Goal: Use online tool/utility: Use online tool/utility

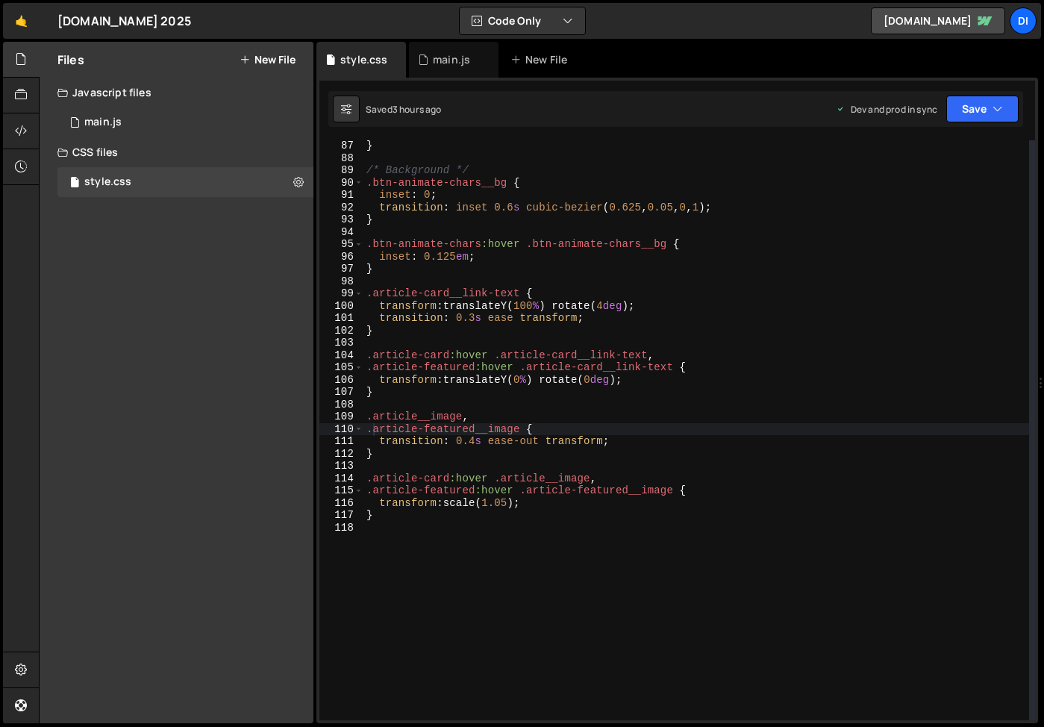
scroll to position [1060, 0]
type textarea "}"
click at [419, 520] on div "} /* Background */ .btn-animate-chars__bg { inset : 0 ; transition : inset 0.6 …" at bounding box center [696, 442] width 666 height 605
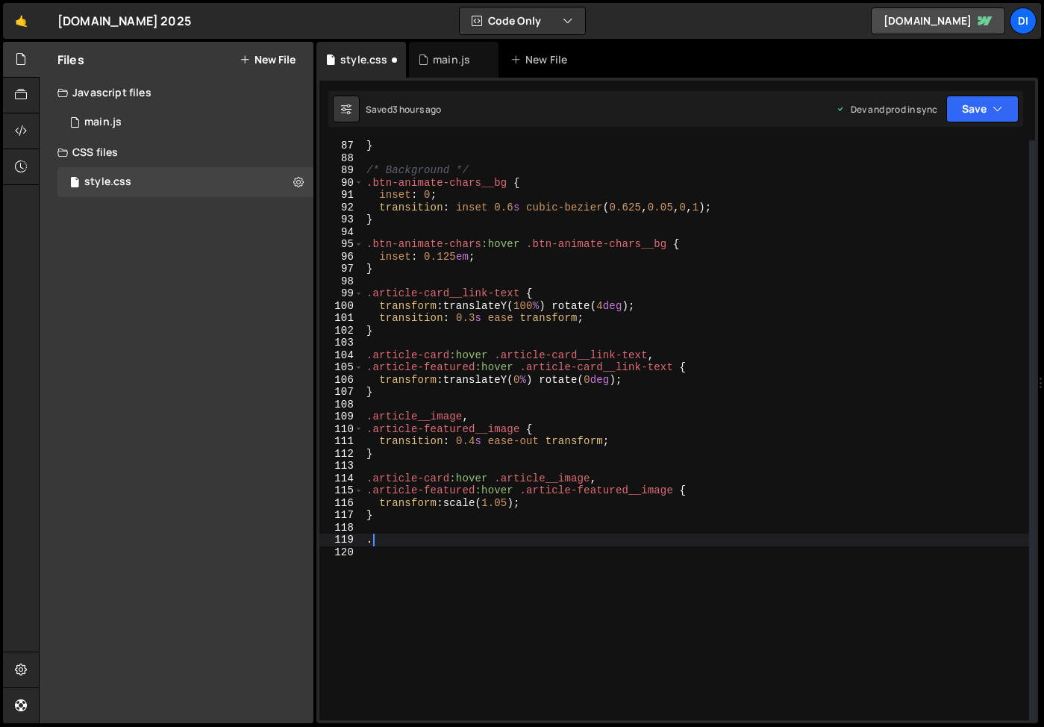
paste textarea "client-item"
type textarea ".client-item {"
click at [445, 541] on div "} /* Background */ .btn-animate-chars__bg { inset : 0 ; transition : inset 0.6 …" at bounding box center [696, 442] width 666 height 605
paste textarea "client-item__col"
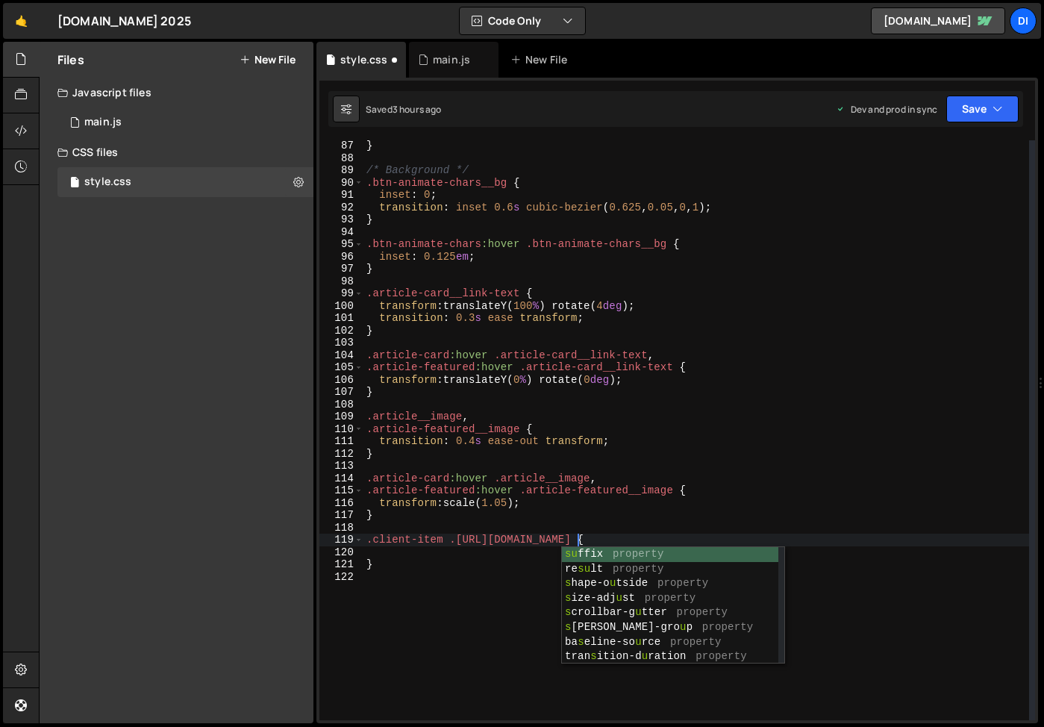
type textarea ".client-item .client-item__col.sub {"
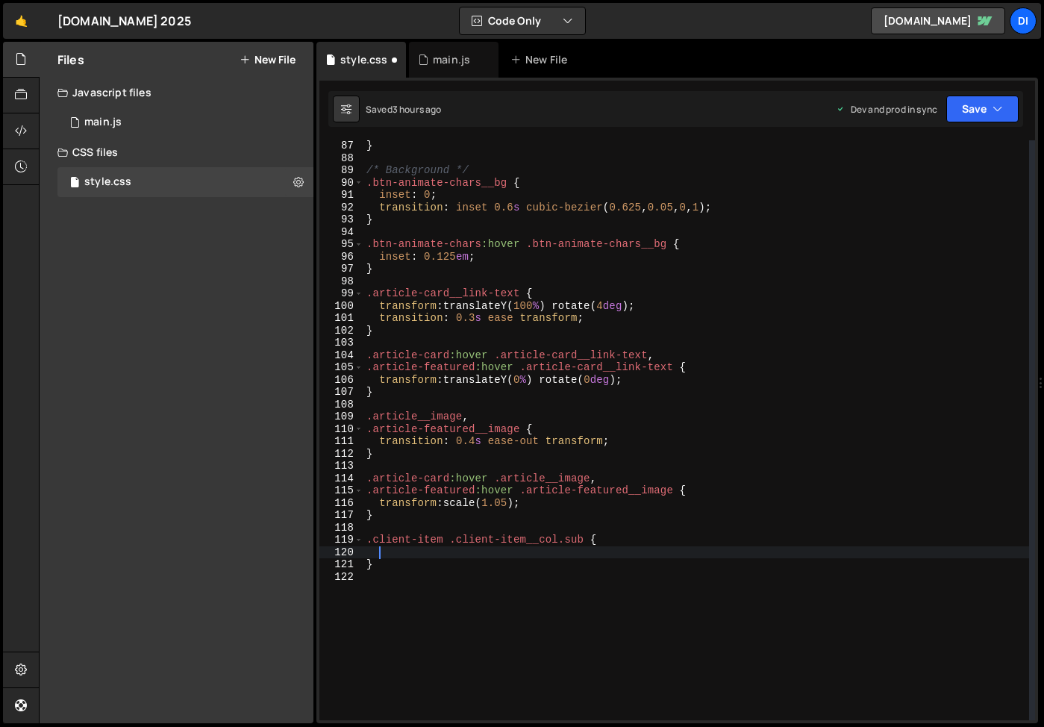
scroll to position [0, 1]
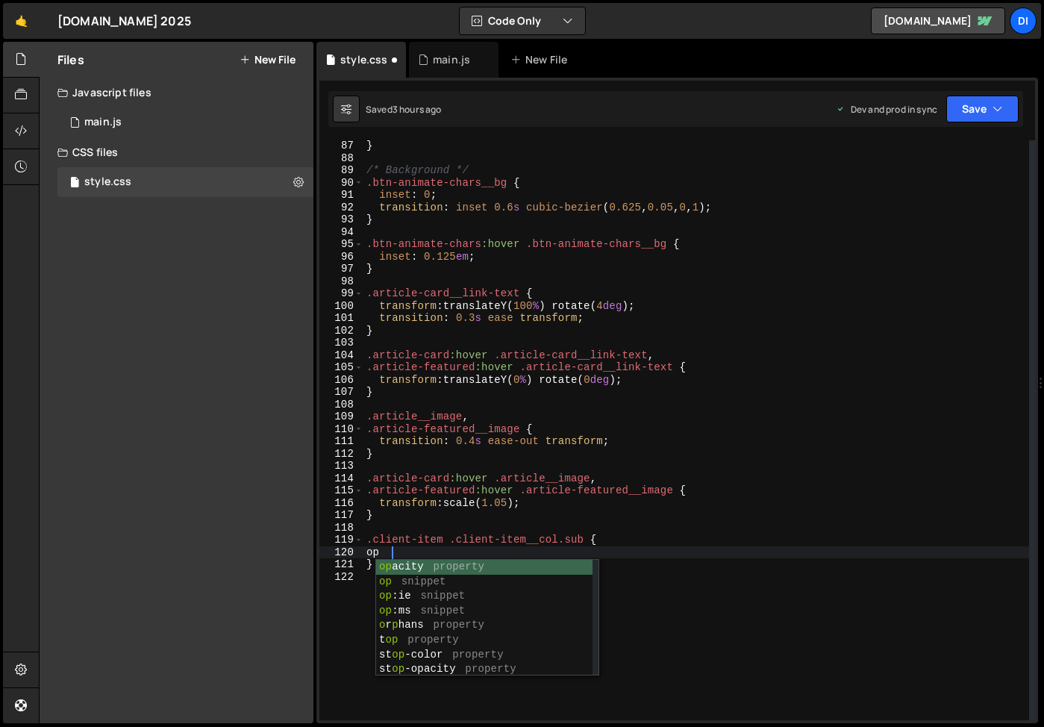
type textarea "o"
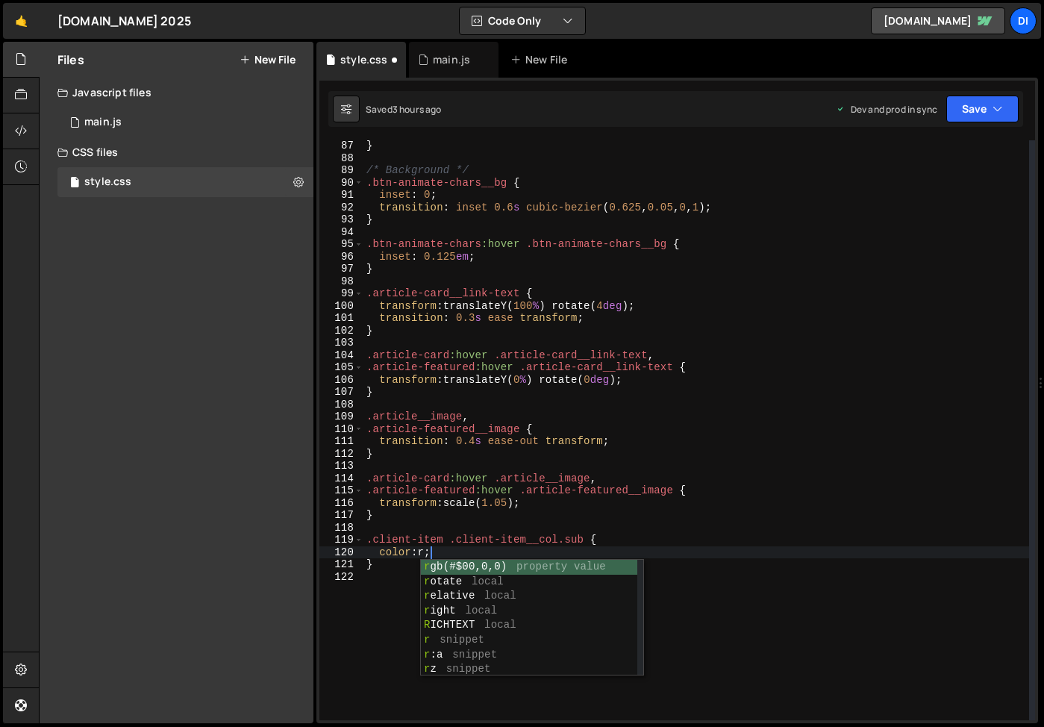
scroll to position [0, 4]
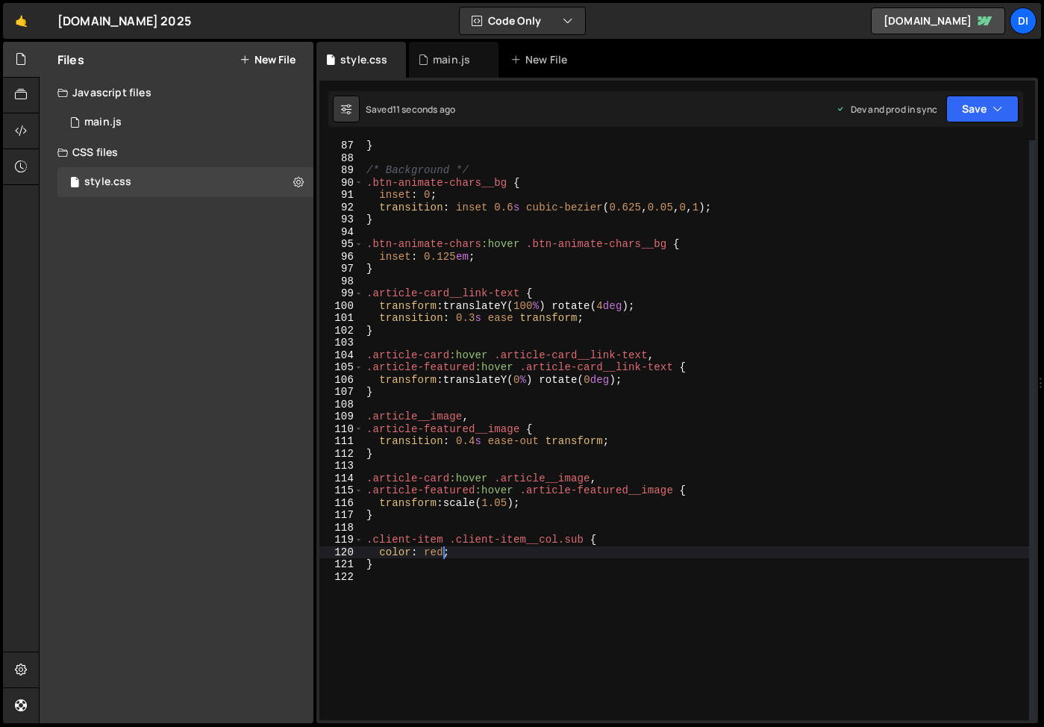
click at [445, 542] on div "} /* Background */ .btn-animate-chars__bg { inset : 0 ; transition : inset 0.6 …" at bounding box center [696, 442] width 666 height 605
type textarea ".client-item:hover .client-item__col.sub {"
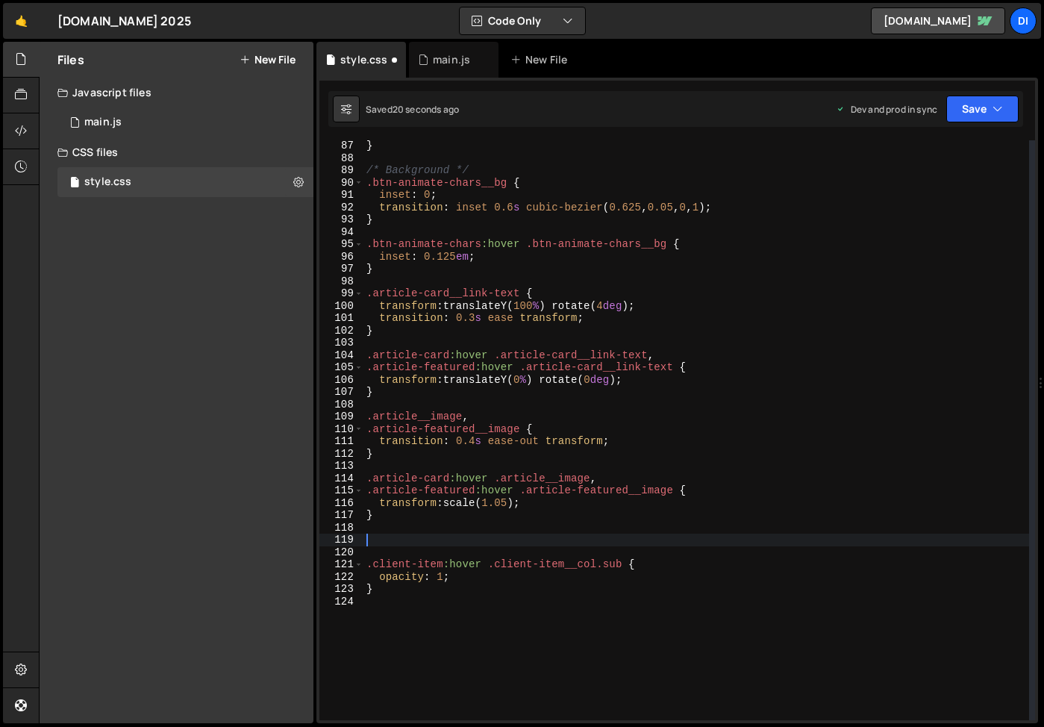
paste textarea "}"
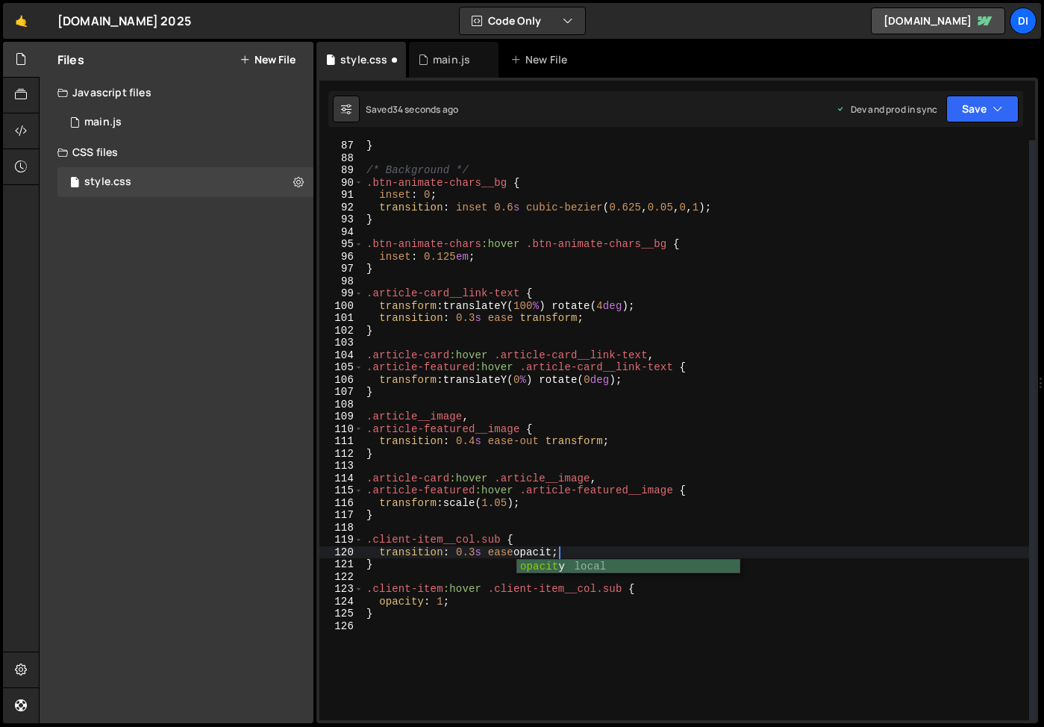
scroll to position [0, 13]
type textarea "transition: 0.3s ease opacity;"
drag, startPoint x: 422, startPoint y: 620, endPoint x: 422, endPoint y: 608, distance: 11.9
click at [422, 620] on div "} /* Background */ .btn-animate-chars__bg { inset : 0 ; transition : inset 0.6 …" at bounding box center [696, 442] width 666 height 605
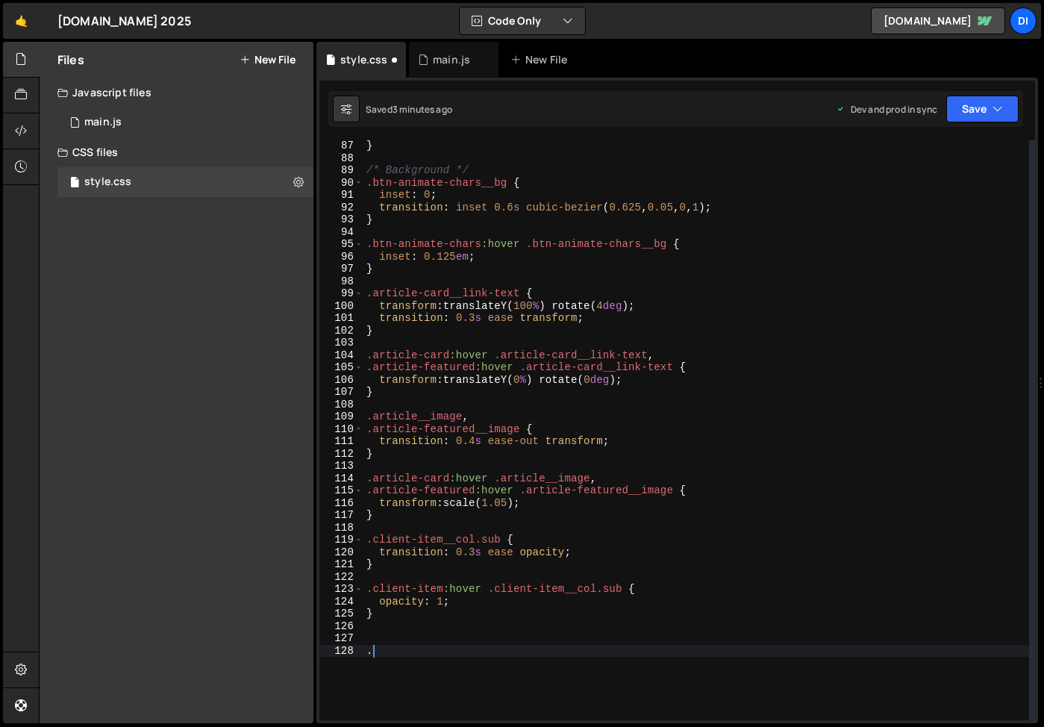
paste textarea "client-item__label-text"
type textarea ".client-item__label-text {"
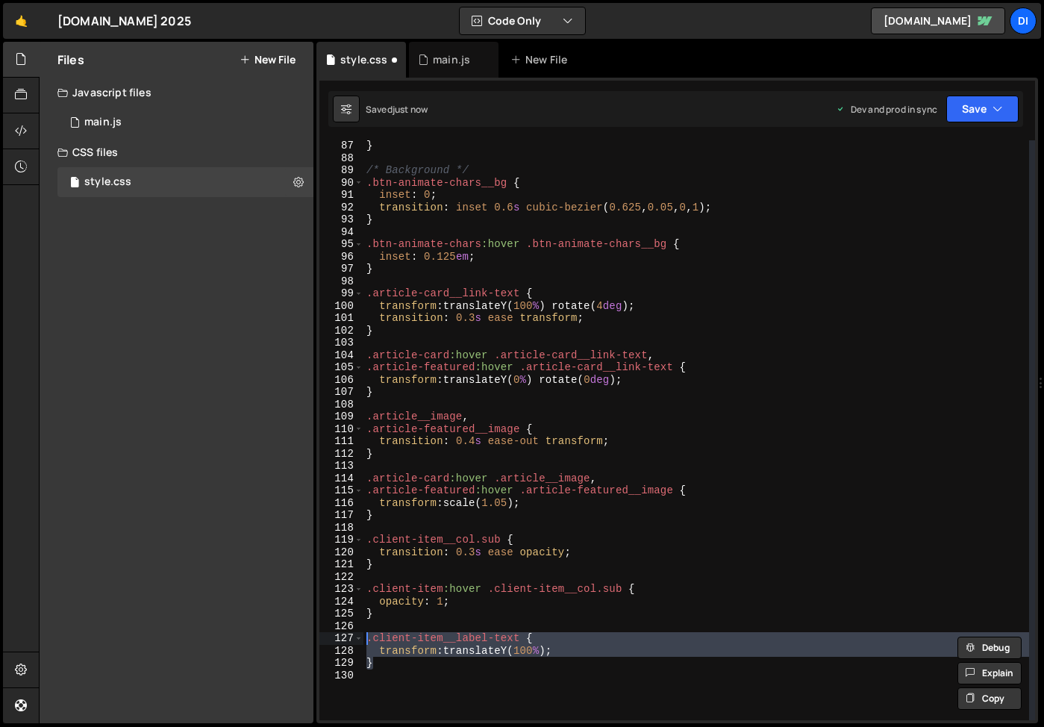
type textarea "}"
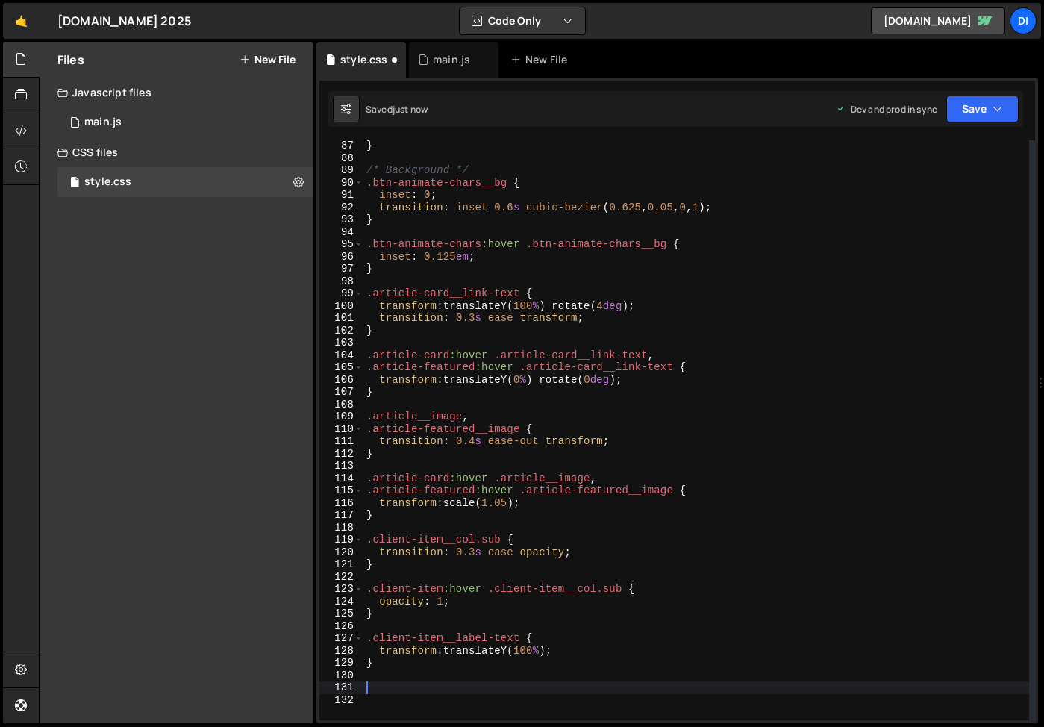
paste textarea "}"
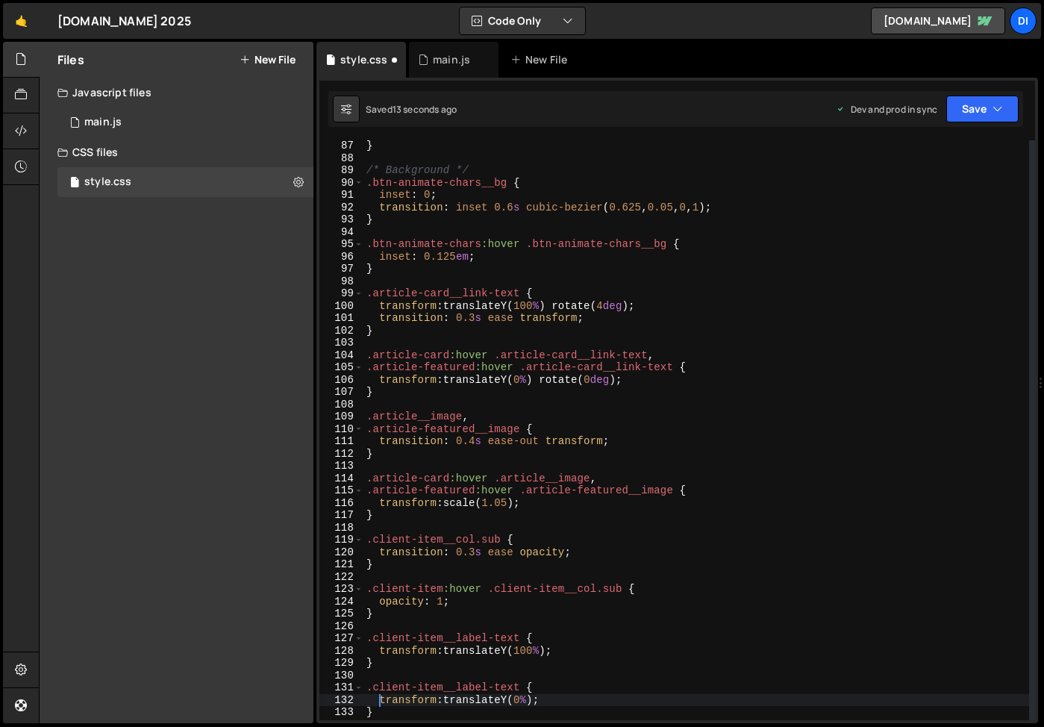
type textarea ".client-item__label-text {"
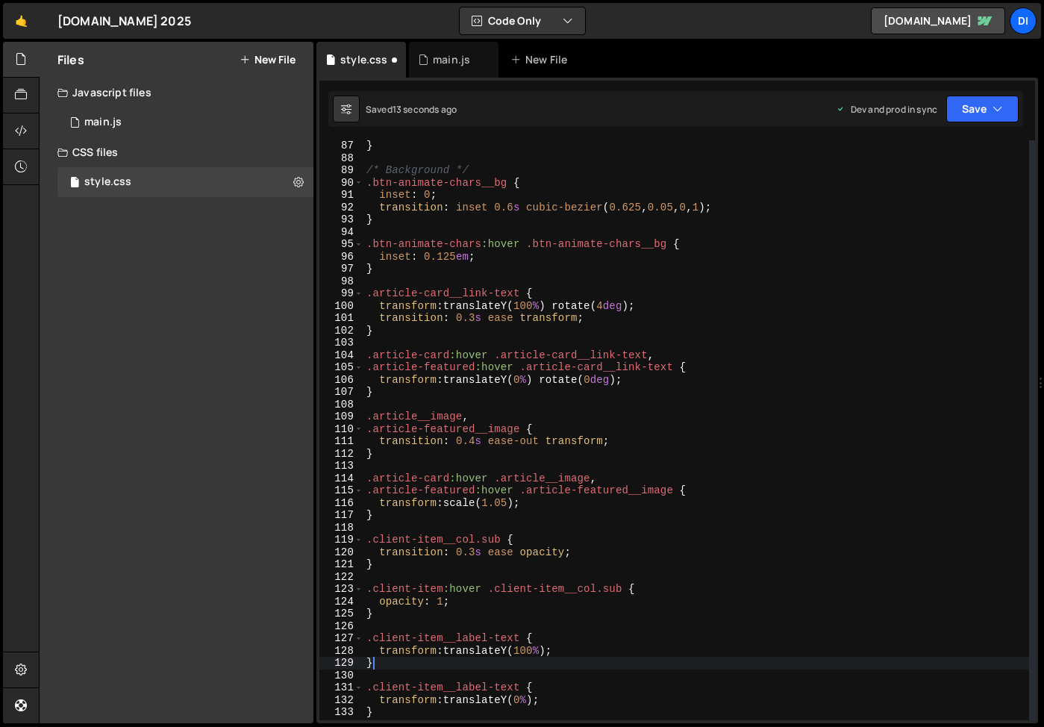
type textarea "transform: translateY(100%);"
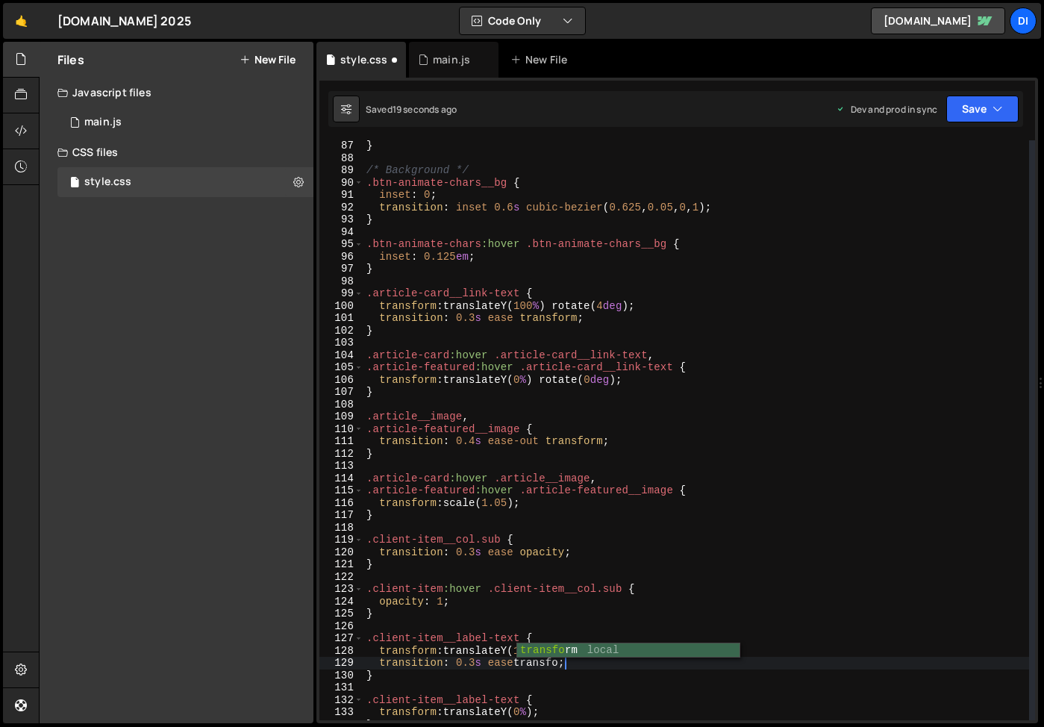
scroll to position [0, 14]
type textarea "transition: 0.3s ease transform;"
click at [422, 624] on div "} /* Background */ .btn-animate-chars__bg { inset : 0 ; transition : inset 0.6 …" at bounding box center [696, 442] width 666 height 605
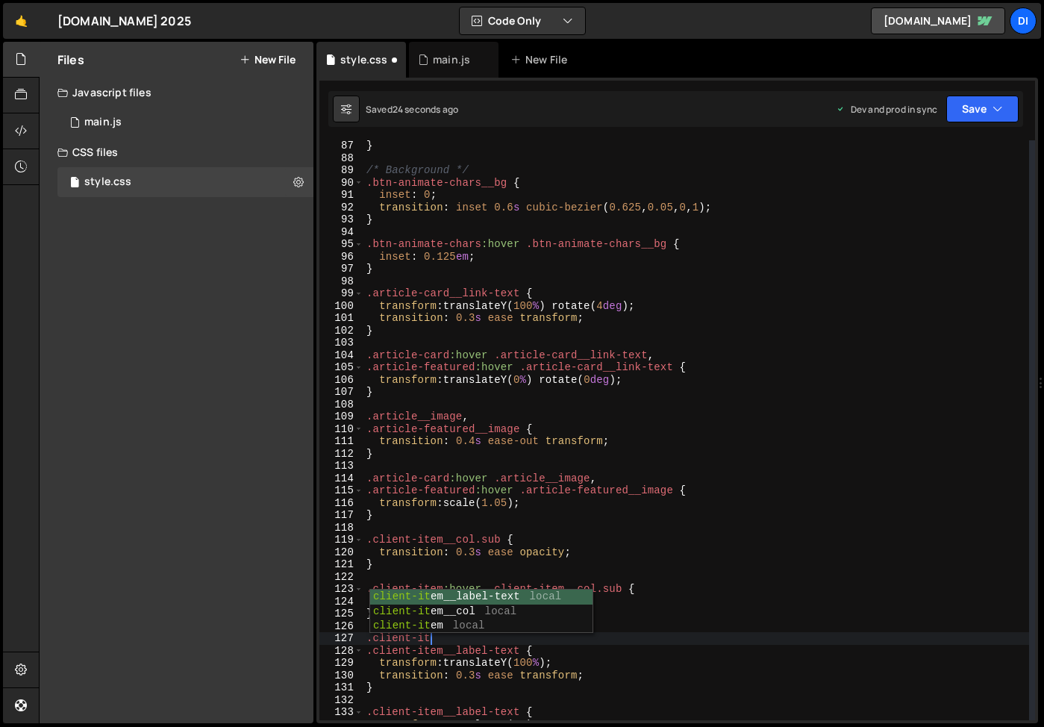
scroll to position [0, 4]
type textarea ".client-item:hover {"
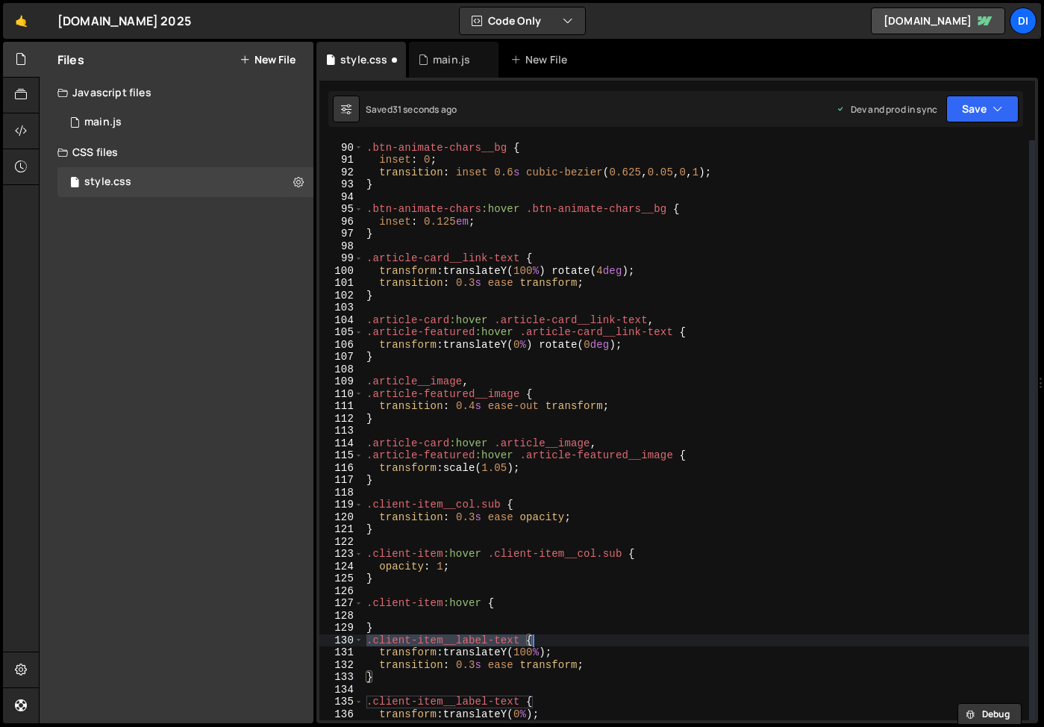
scroll to position [1150, 0]
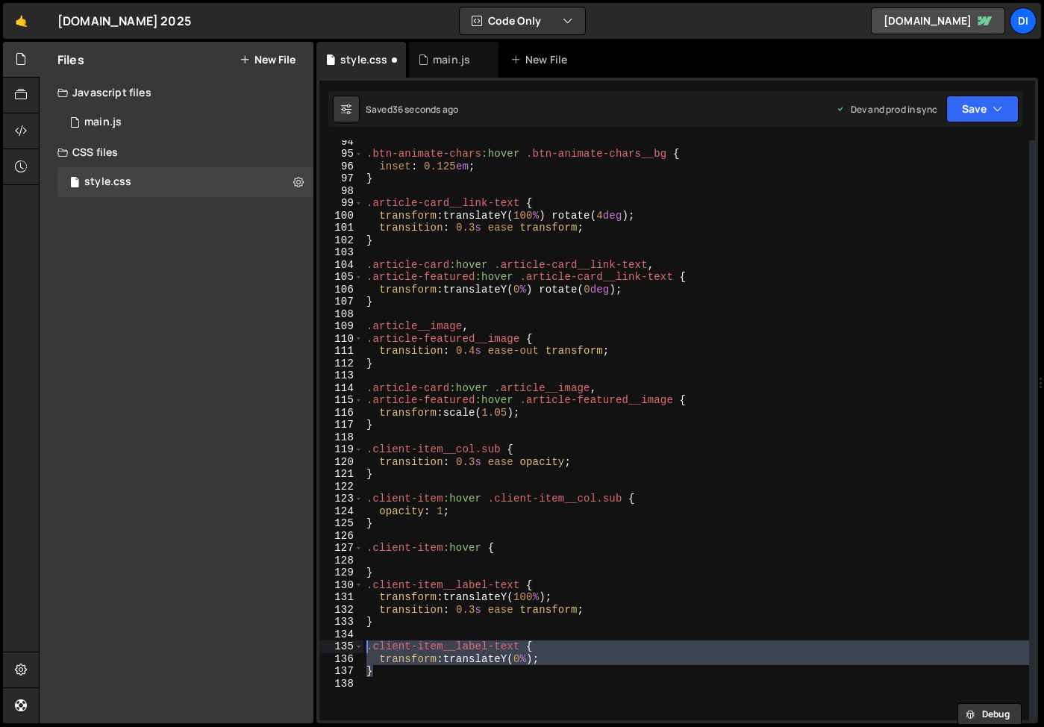
drag, startPoint x: 384, startPoint y: 674, endPoint x: 364, endPoint y: 649, distance: 32.4
click at [364, 649] on div ".btn-animate-chars :hover .btn-animate-chars__bg { inset : 0.125 em ; } .articl…" at bounding box center [696, 437] width 666 height 605
type textarea ".client-item__label-text { transform: translateY(0%);"
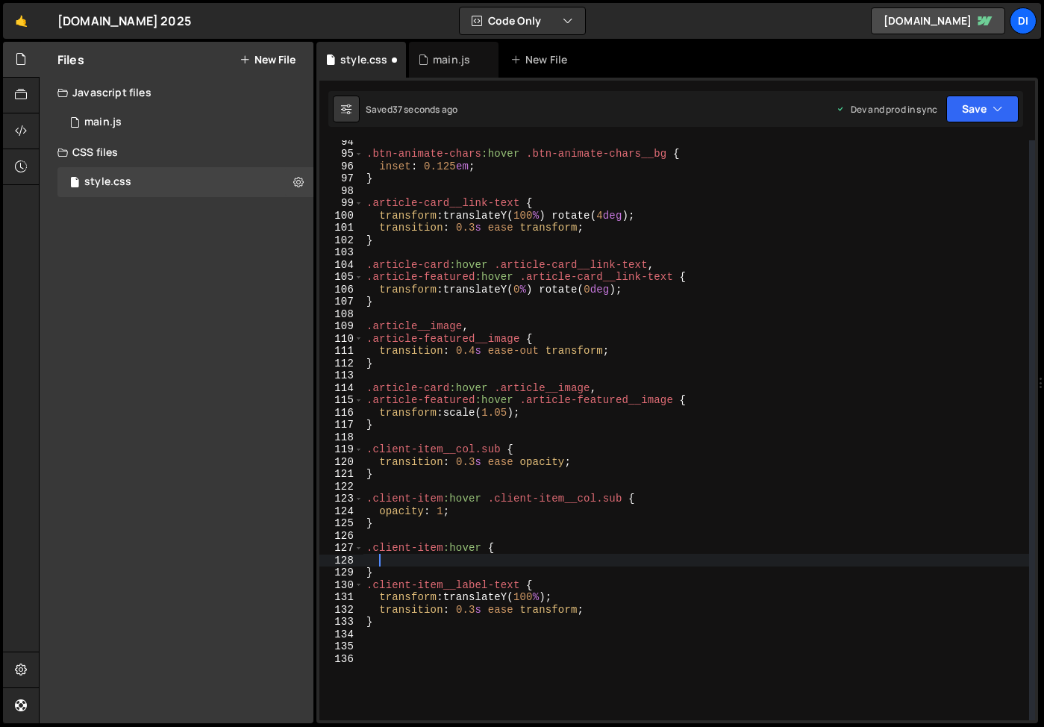
click at [451, 561] on div ".btn-animate-chars :hover .btn-animate-chars__bg { inset : 0.125 em ; } .articl…" at bounding box center [696, 437] width 666 height 605
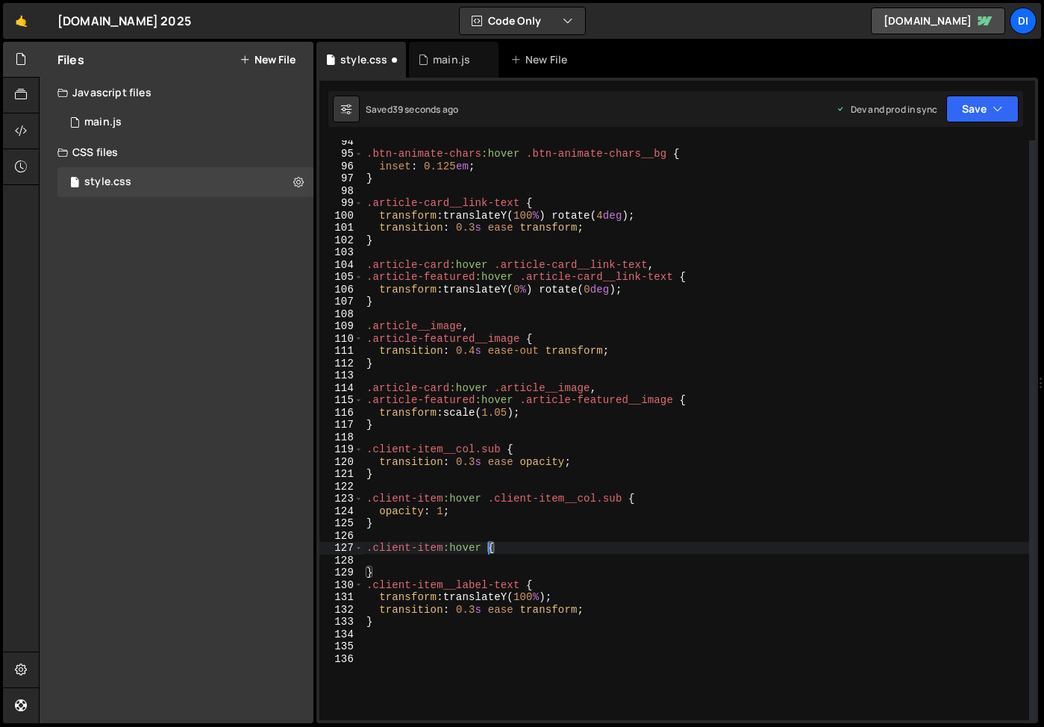
click at [488, 547] on div ".btn-animate-chars :hover .btn-animate-chars__bg { inset : 0.125 em ; } .articl…" at bounding box center [696, 437] width 666 height 605
paste textarea "}"
type textarea "}"
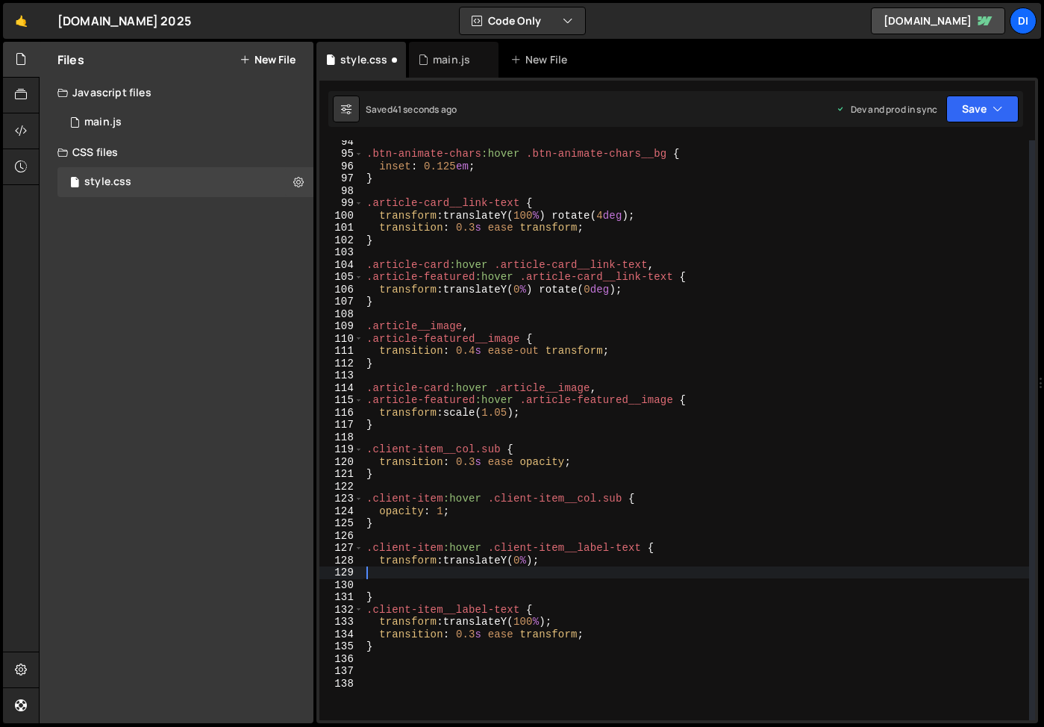
type textarea "transform: translateY(0%);"
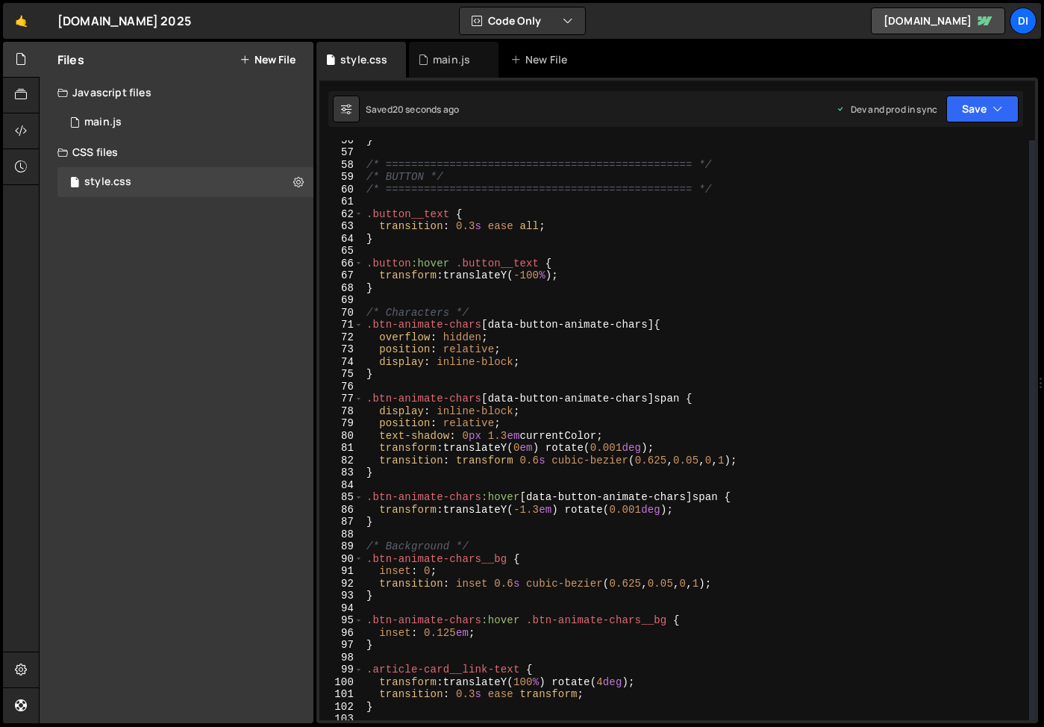
scroll to position [695, 0]
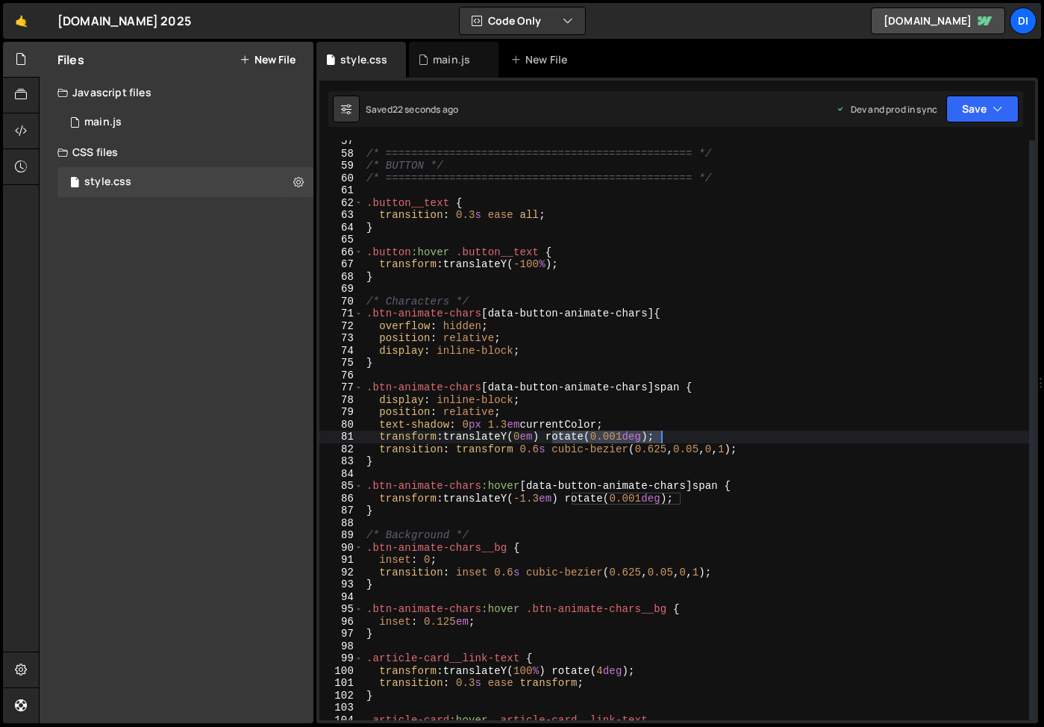
drag, startPoint x: 552, startPoint y: 435, endPoint x: 669, endPoint y: 434, distance: 116.4
click at [669, 434] on div "/* ================================================ */ /* BUTTON */ /* ========…" at bounding box center [696, 437] width 666 height 605
click at [646, 498] on div "/* ================================================ */ /* BUTTON */ /* ========…" at bounding box center [696, 437] width 666 height 605
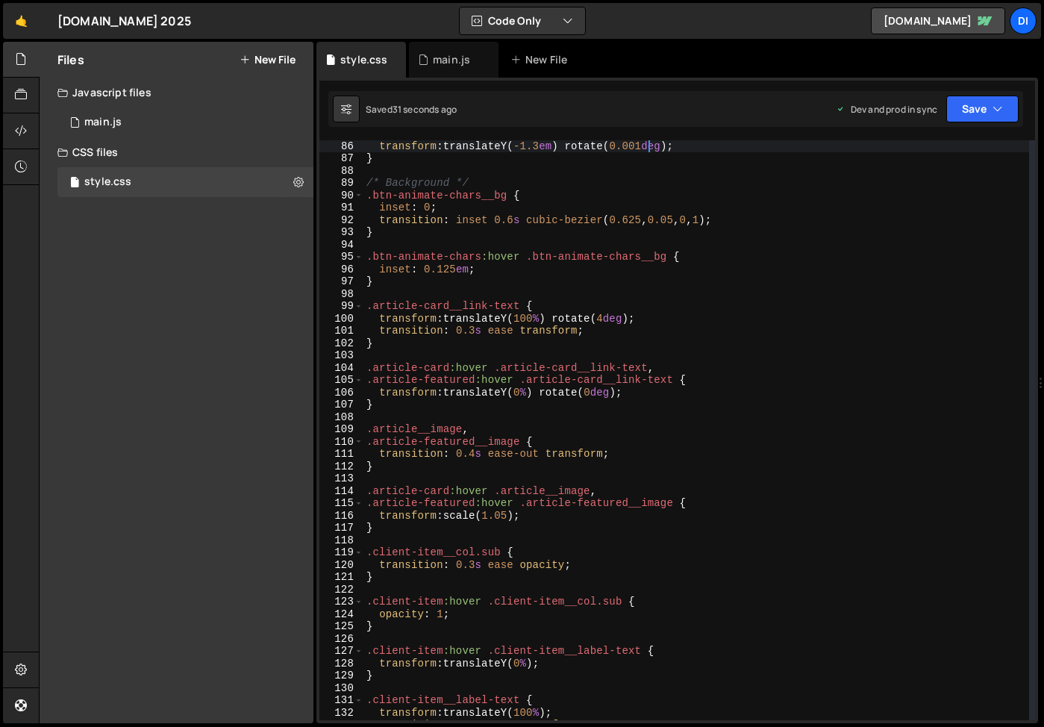
scroll to position [1044, 0]
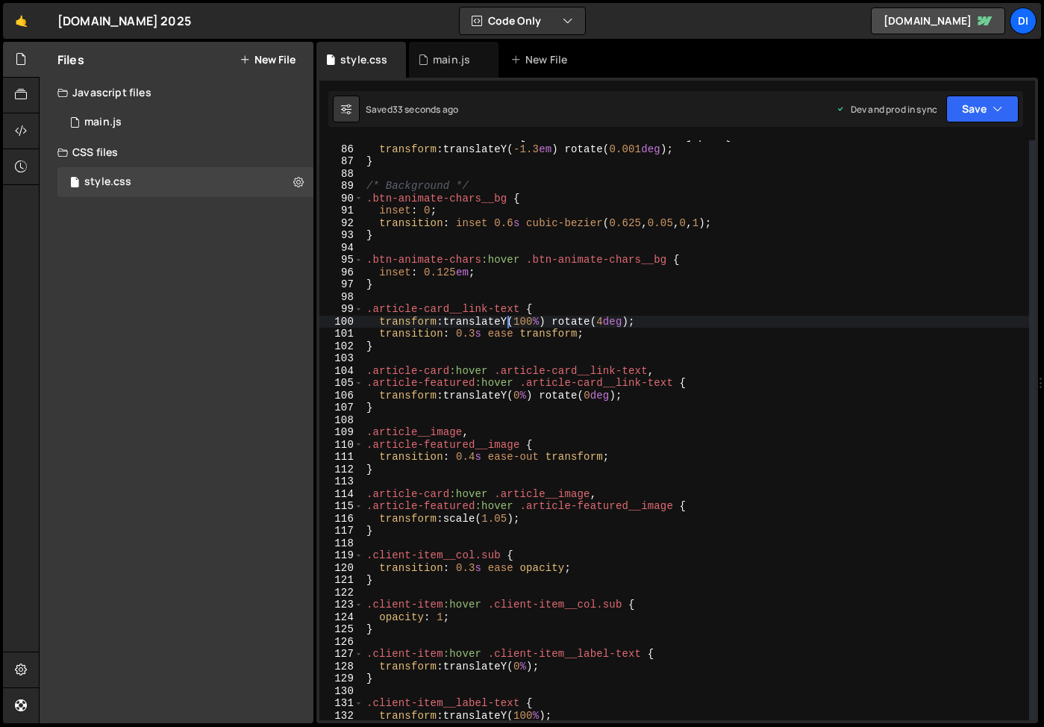
click at [511, 320] on div ".btn-animate-chars :hover [ data-button-animate-chars ] span { transform : tran…" at bounding box center [696, 433] width 666 height 605
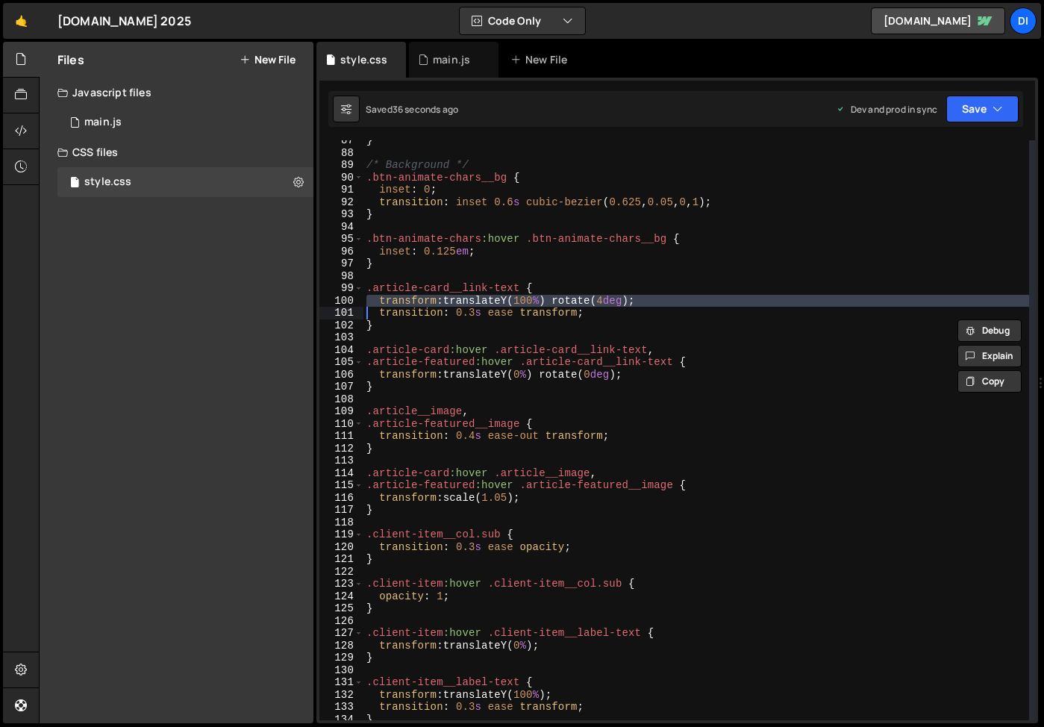
scroll to position [1084, 0]
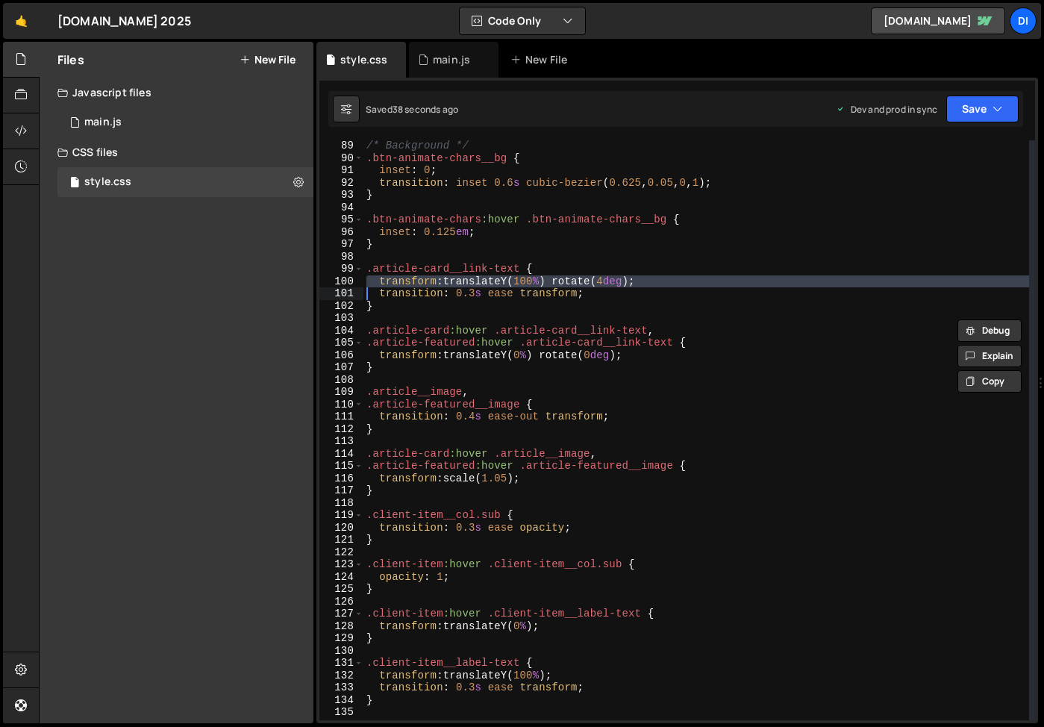
click at [554, 625] on div "/* Background */ .btn-animate-chars__bg { inset : 0 ; transition : inset 0.6 s …" at bounding box center [696, 442] width 666 height 605
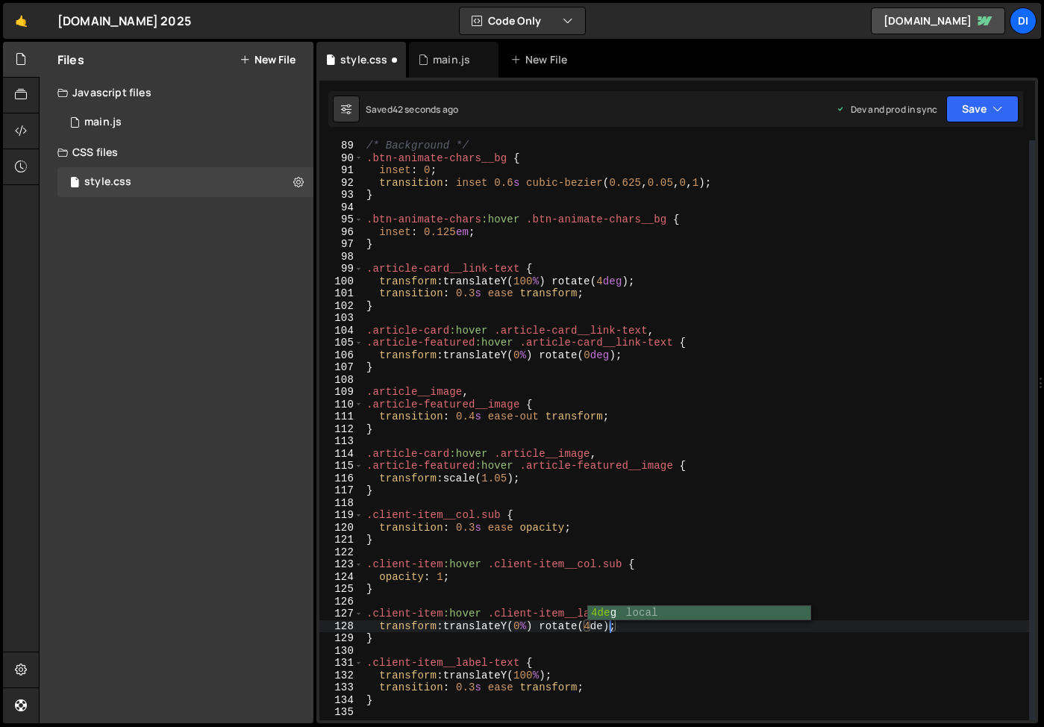
scroll to position [0, 17]
type textarea "}"
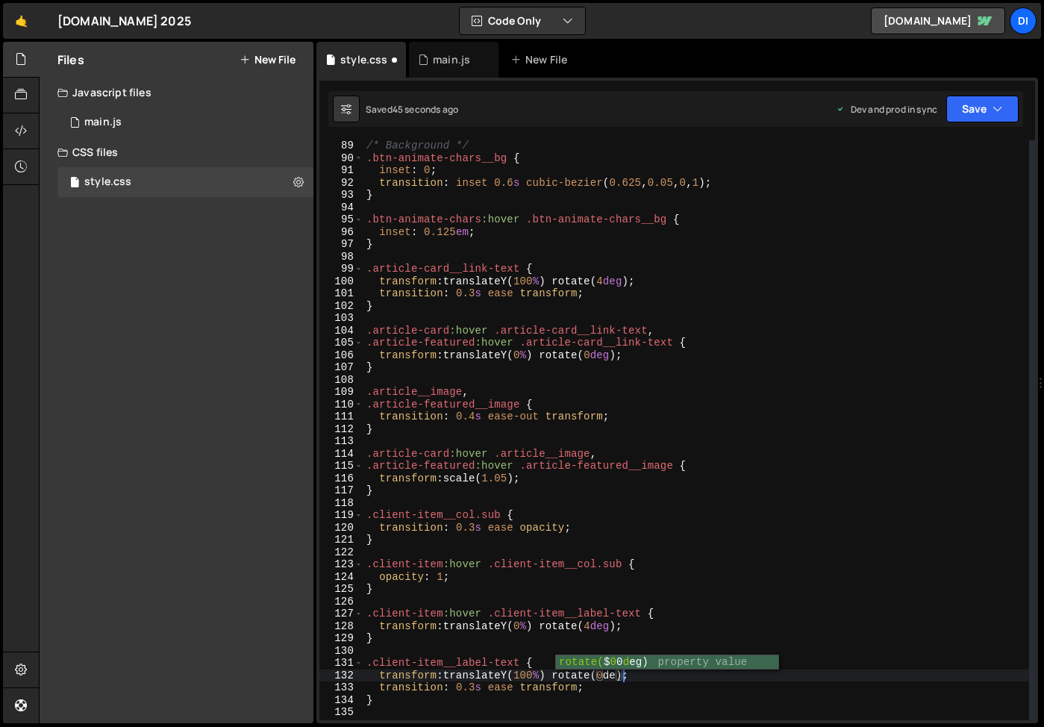
scroll to position [0, 18]
type textarea ".client-item__label-text {"
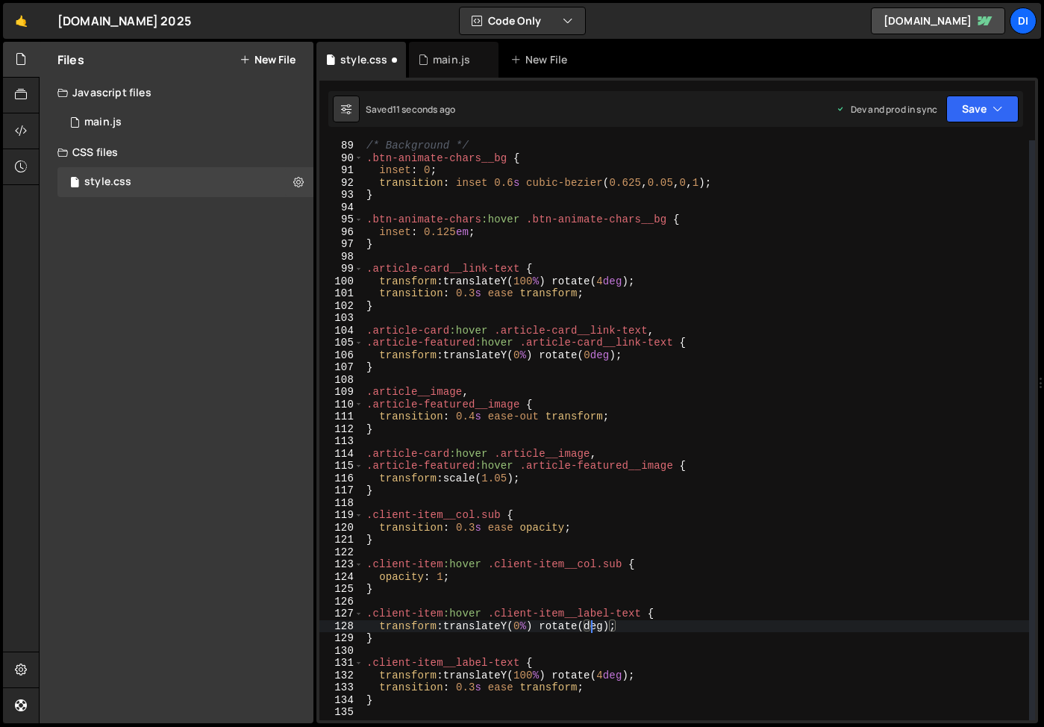
scroll to position [0, 16]
click at [528, 677] on div "/* Background */ .btn-animate-chars__bg { inset : 0 ; transition : inset 0.6 s …" at bounding box center [696, 442] width 666 height 605
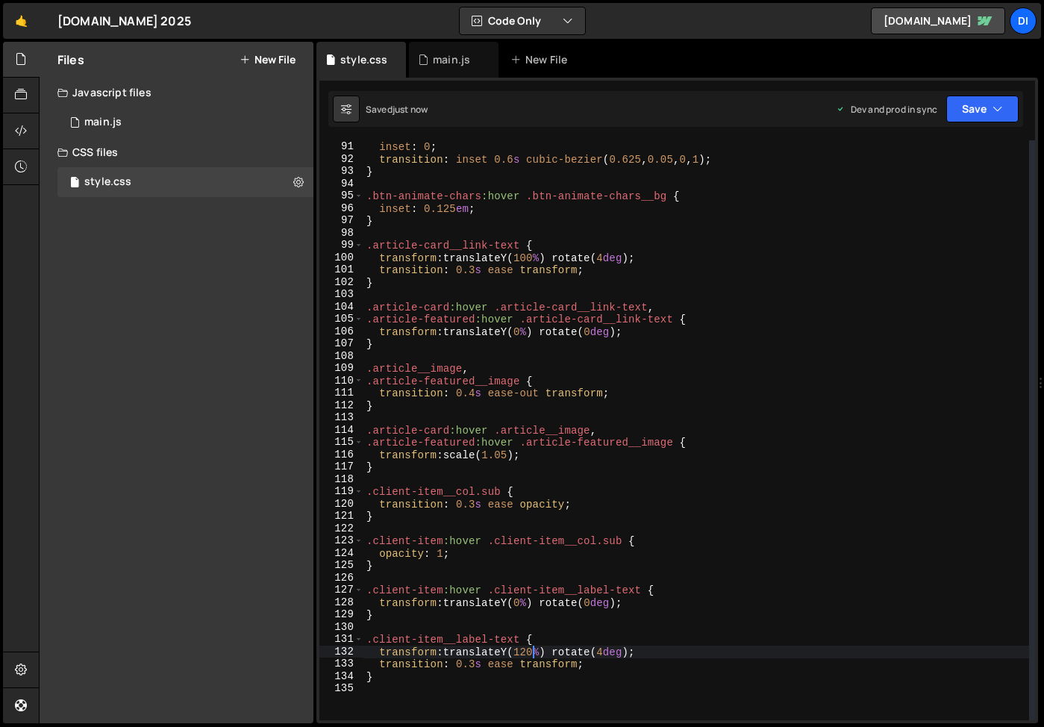
scroll to position [1108, 0]
click at [607, 667] on div ".btn-animate-chars__bg { inset : 0 ; transition : inset 0.6 s cubic-bezier ( 0.…" at bounding box center [696, 430] width 666 height 605
type textarea "transition: 0.3s ease transform;"
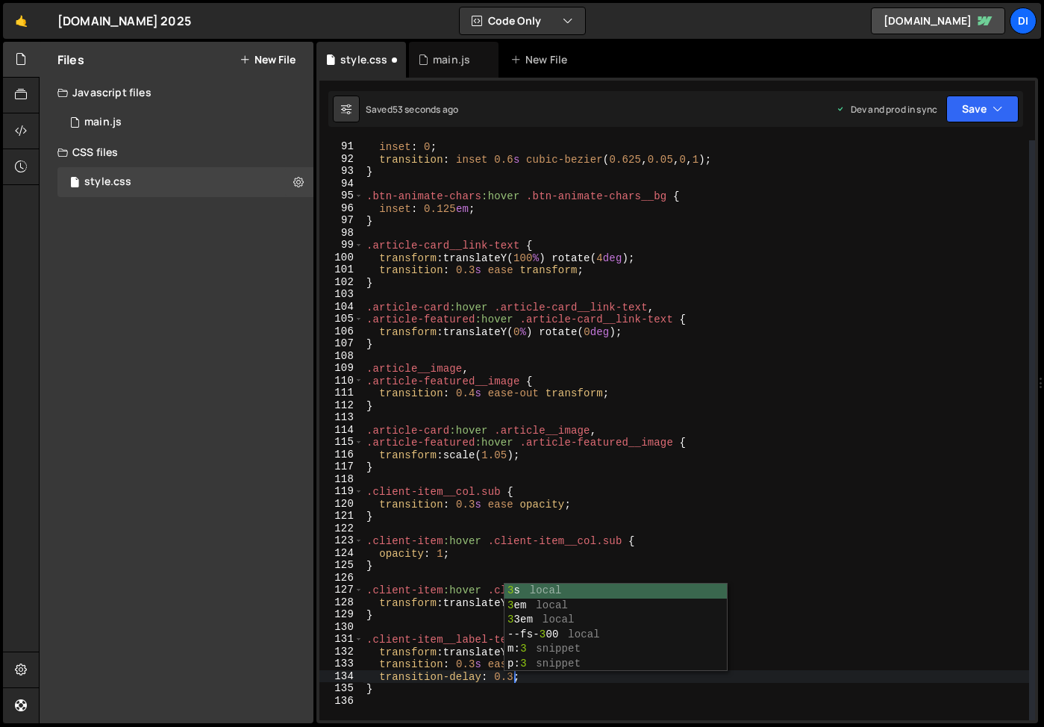
scroll to position [0, 10]
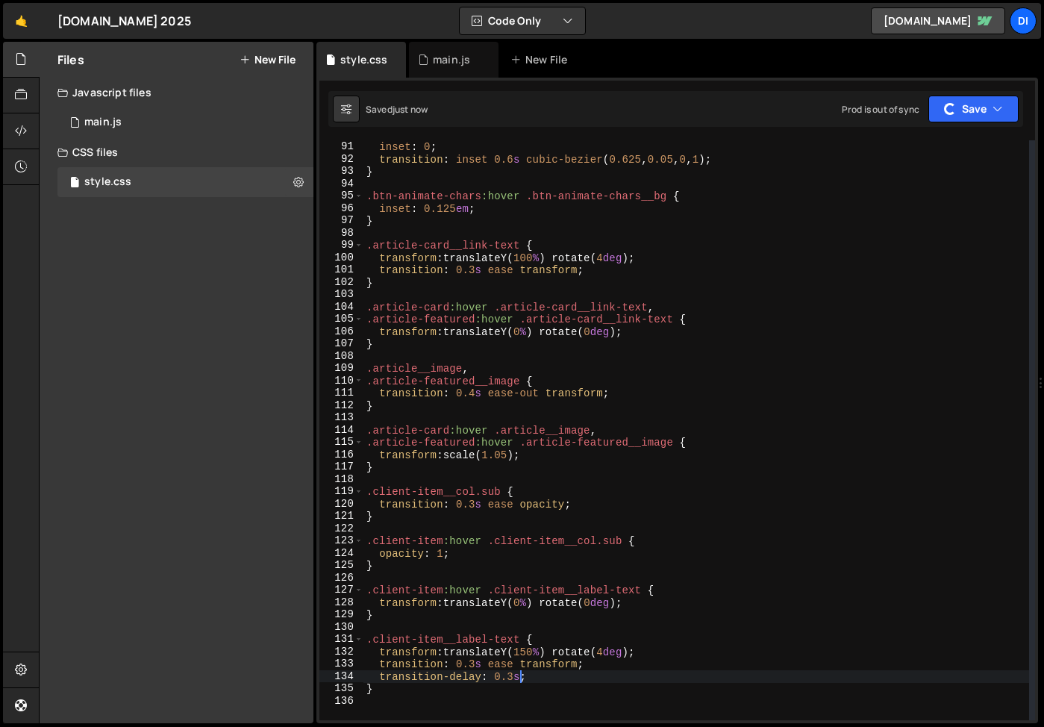
type textarea "transition-delay: 0.3s;"
click at [538, 676] on div ".btn-animate-chars__bg { inset : 0 ; transition : inset 0.6 s cubic-bezier ( 0.…" at bounding box center [696, 430] width 666 height 605
type textarea "}"
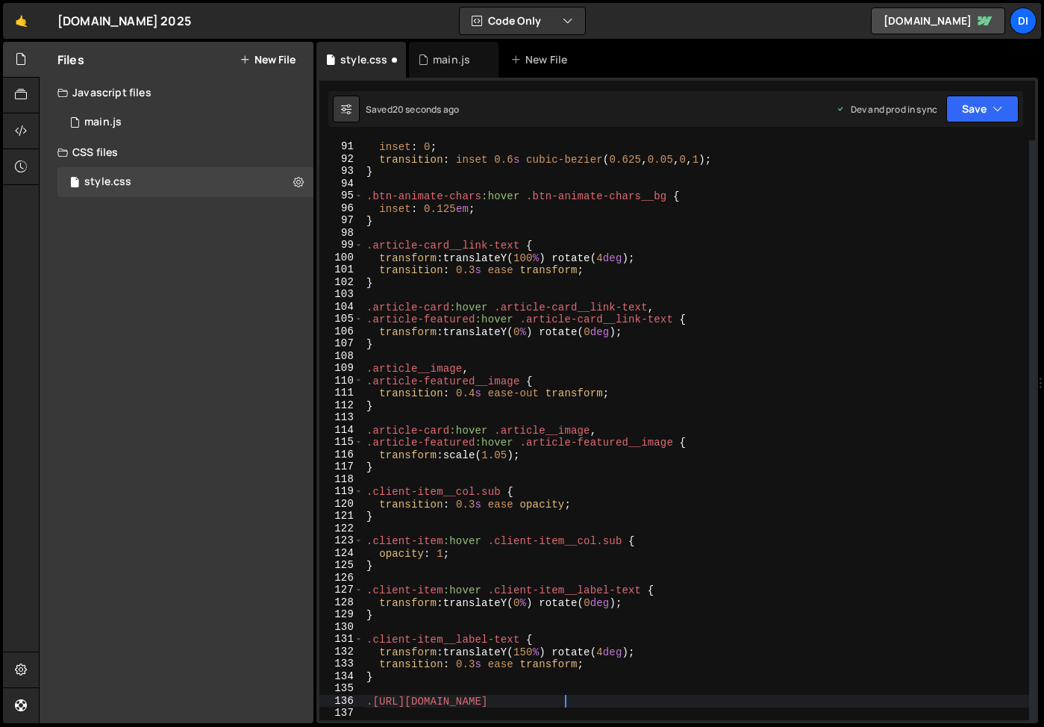
scroll to position [0, 13]
type textarea ".[URL][DOMAIN_NAME] {"
paste textarea "transition-delay: 0.3s;"
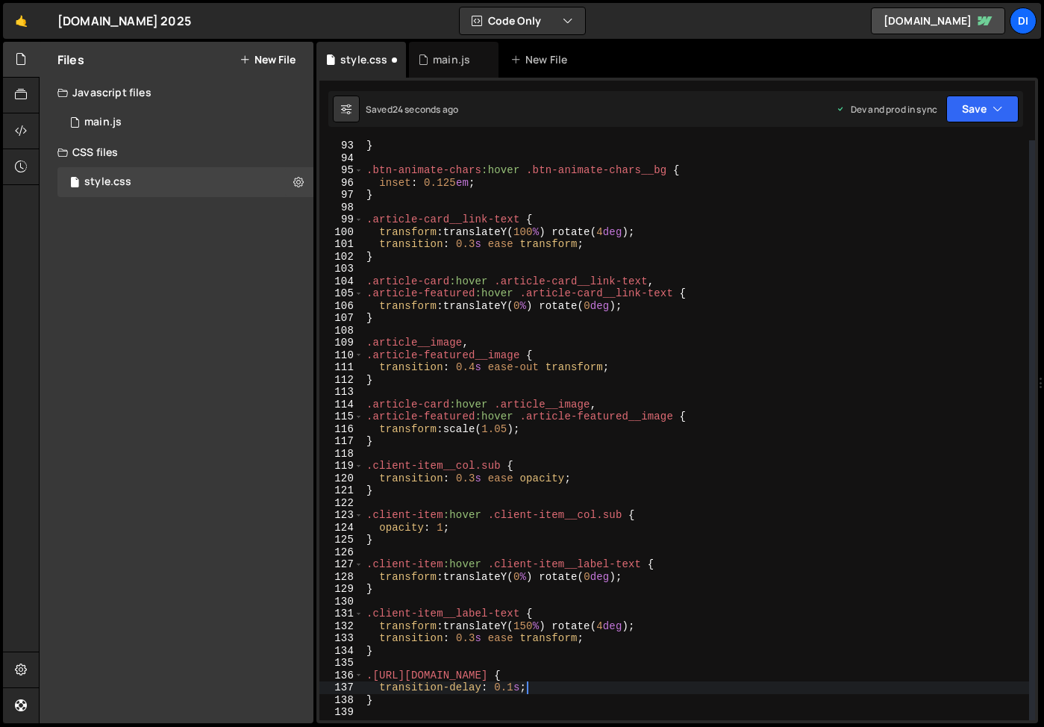
scroll to position [0, 10]
type textarea "transition-delay: 0.1s;"
